Goal: Task Accomplishment & Management: Use online tool/utility

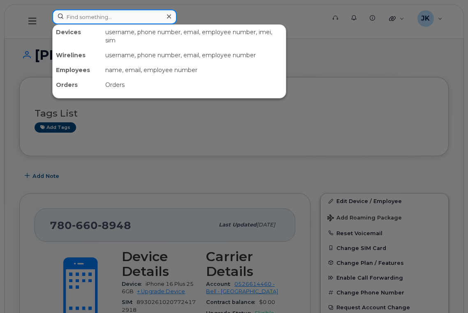
click at [105, 17] on input at bounding box center [114, 16] width 125 height 15
type input "karen plant"
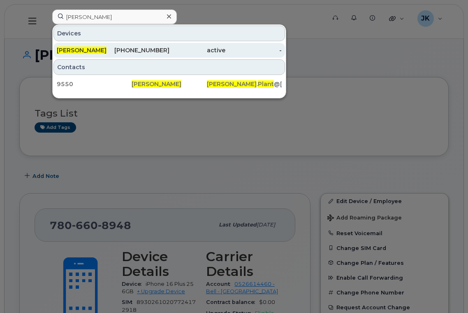
click at [89, 49] on span "[PERSON_NAME]" at bounding box center [82, 50] width 50 height 7
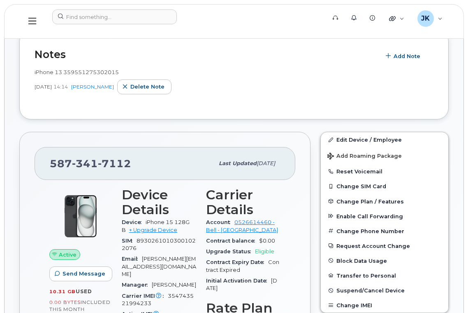
scroll to position [165, 0]
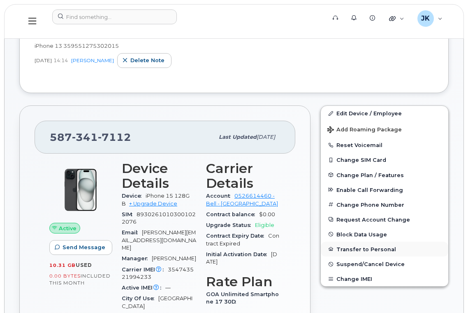
click at [356, 248] on button "Transfer to Personal" at bounding box center [385, 249] width 128 height 15
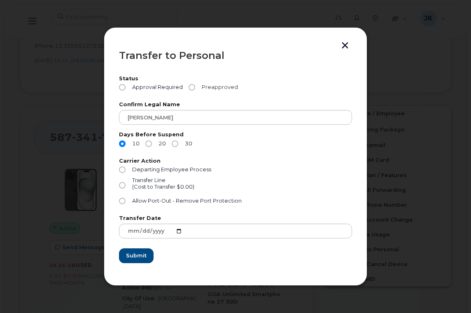
click at [191, 87] on input "Preapproved" at bounding box center [192, 87] width 7 height 7
radio input "true"
click at [177, 144] on input "30" at bounding box center [175, 143] width 7 height 7
radio input "true"
click at [120, 168] on input "Departing Employee Process" at bounding box center [122, 169] width 7 height 7
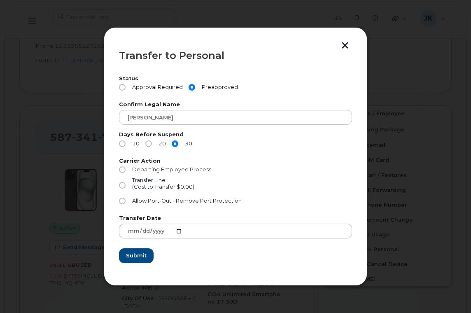
radio input "true"
click at [123, 203] on input "Allow Port-Out - Remove Port Protection" at bounding box center [122, 201] width 7 height 7
radio input "true"
click at [139, 255] on span "Submit" at bounding box center [136, 255] width 21 height 8
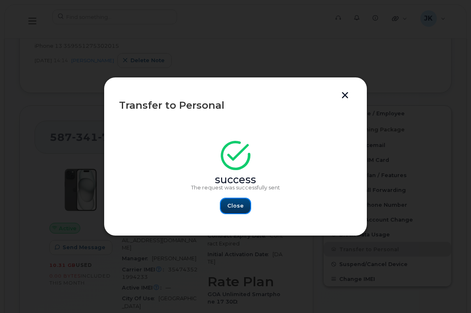
click at [235, 208] on span "Close" at bounding box center [235, 206] width 16 height 8
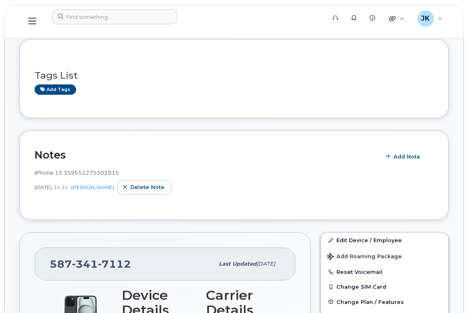
scroll to position [0, 0]
